Goal: Task Accomplishment & Management: Use online tool/utility

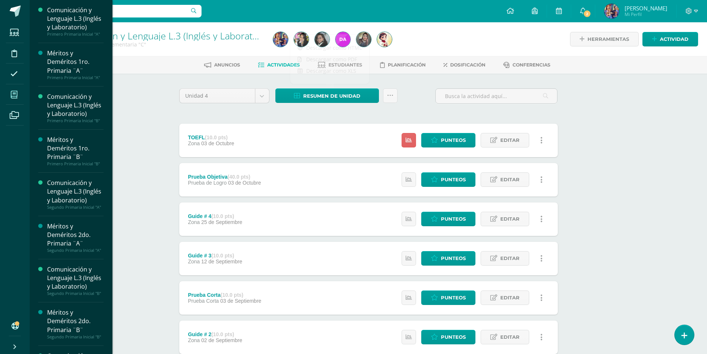
click at [17, 98] on icon at bounding box center [14, 94] width 7 height 7
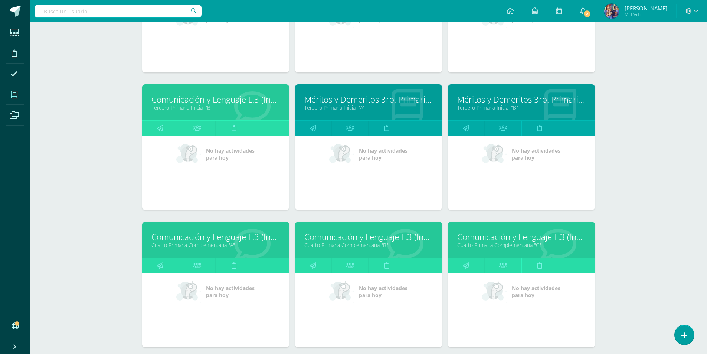
scroll to position [503, 0]
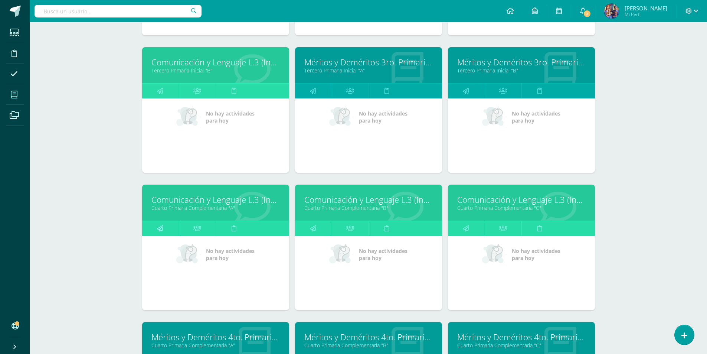
click at [166, 229] on link at bounding box center [160, 228] width 37 height 15
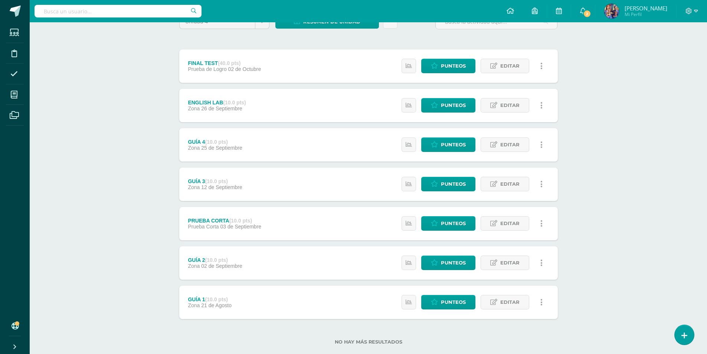
scroll to position [89, 0]
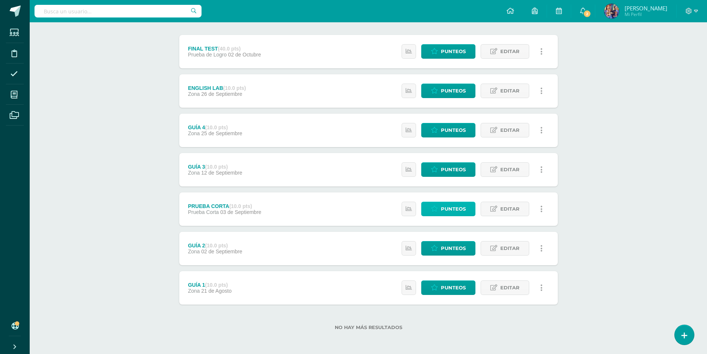
click at [456, 208] on span "Punteos" at bounding box center [453, 209] width 25 height 14
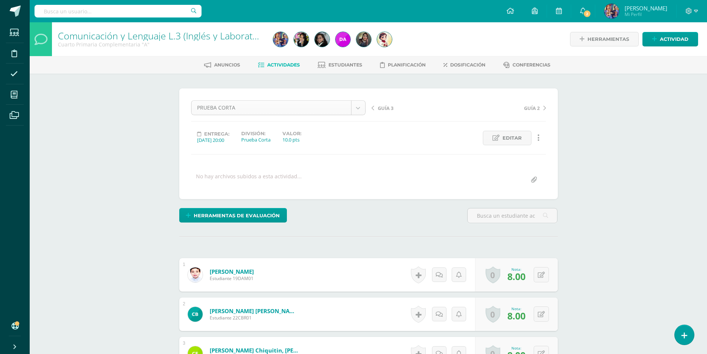
select select "/dashboard/teacher/grade-activity/178332/"
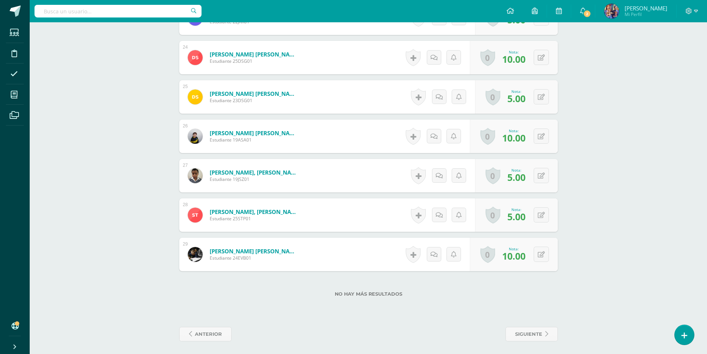
scroll to position [1125, 0]
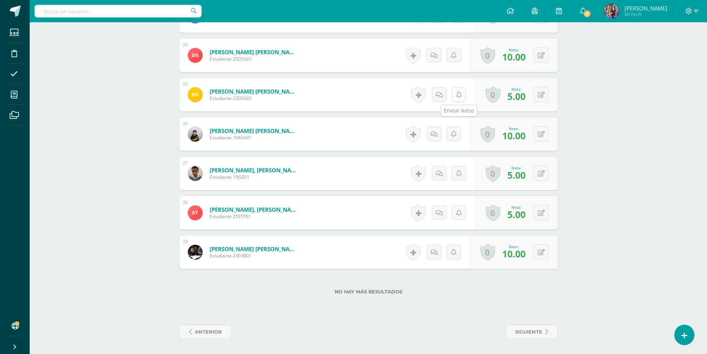
click at [462, 97] on link at bounding box center [459, 94] width 14 height 14
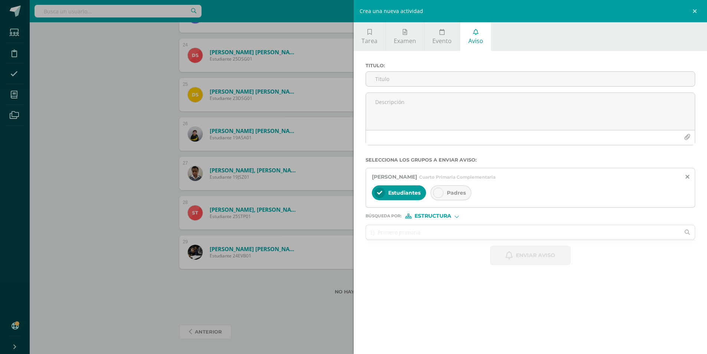
click at [137, 101] on div "Crea una nueva actividad Tarea Examen Evento Aviso Título: Valor: 100.0 Fecha: …" at bounding box center [353, 177] width 707 height 354
